Goal: Task Accomplishment & Management: Complete application form

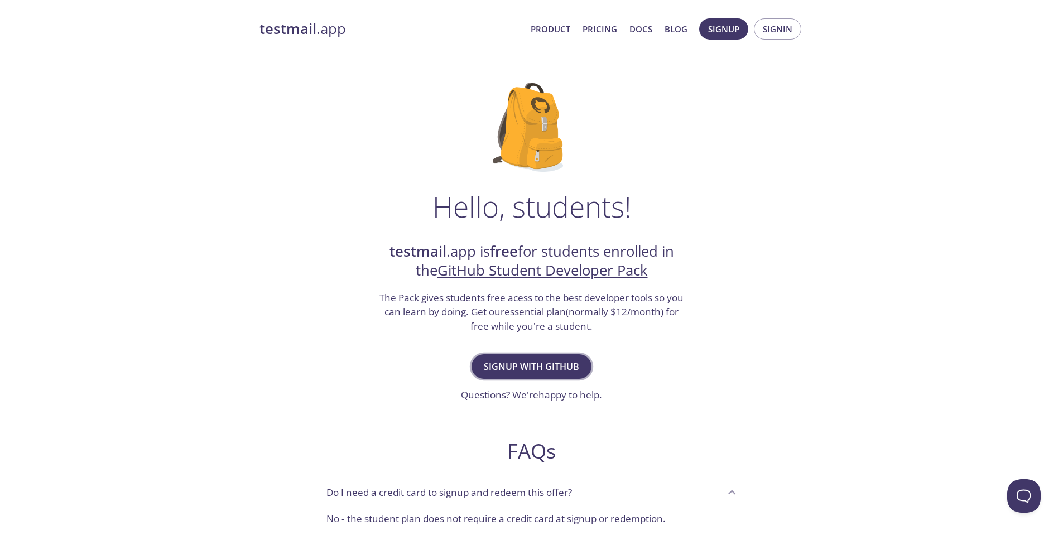
click at [542, 370] on span "Signup with GitHub" at bounding box center [531, 367] width 95 height 16
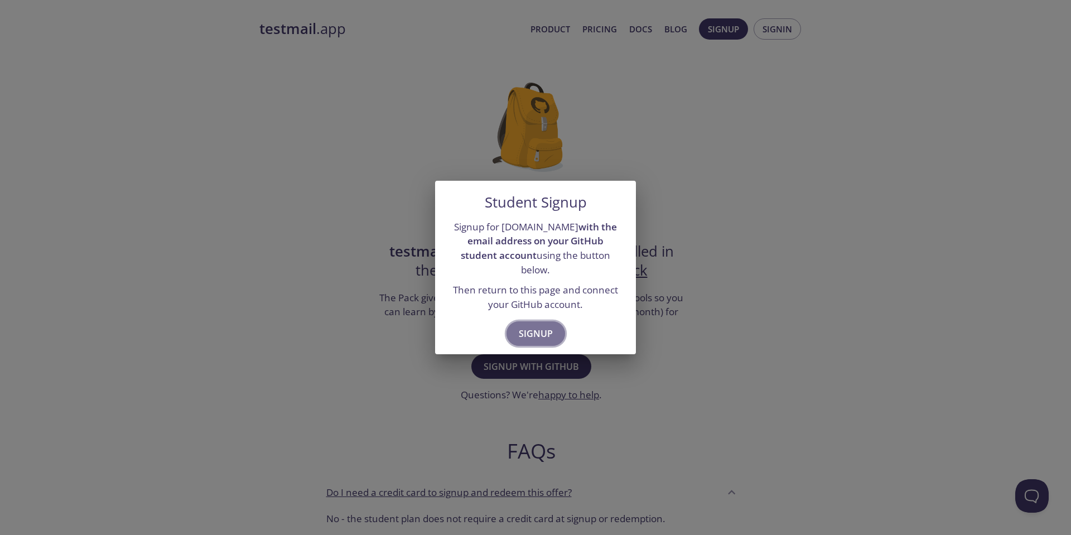
click at [537, 326] on span "Signup" at bounding box center [536, 334] width 34 height 16
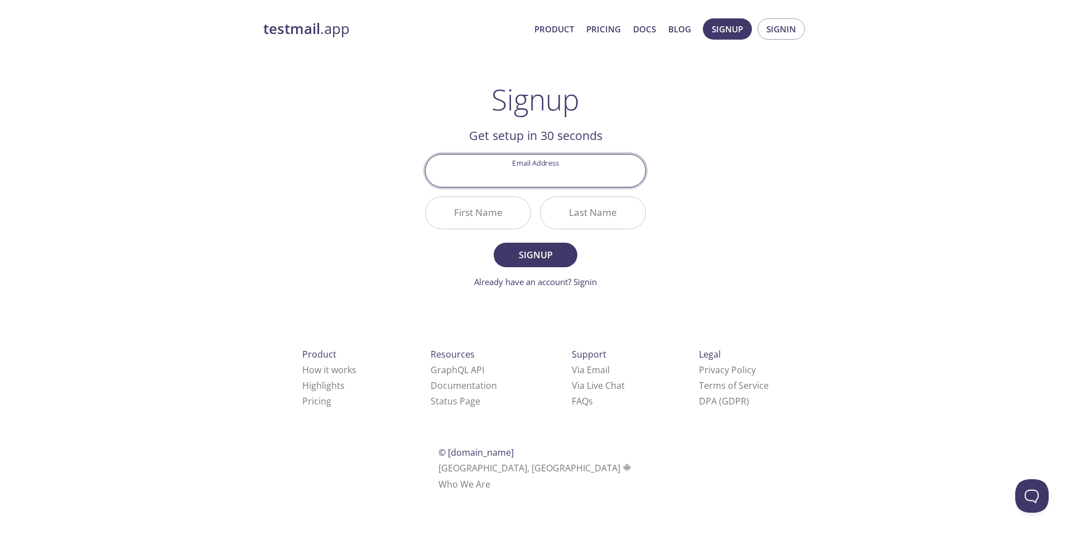
click at [531, 173] on input "Email Address" at bounding box center [536, 171] width 220 height 32
type input "[EMAIL_ADDRESS][DOMAIN_NAME]"
click at [495, 227] on input "First Name" at bounding box center [478, 213] width 105 height 32
type input "Amirhossein"
type input "Shekari"
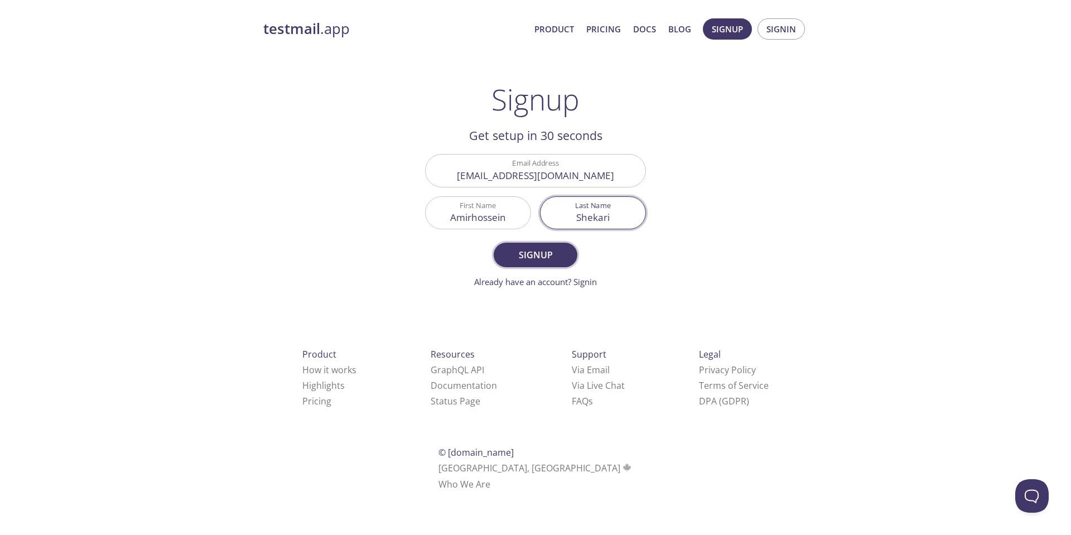
click at [539, 260] on span "Signup" at bounding box center [535, 255] width 59 height 16
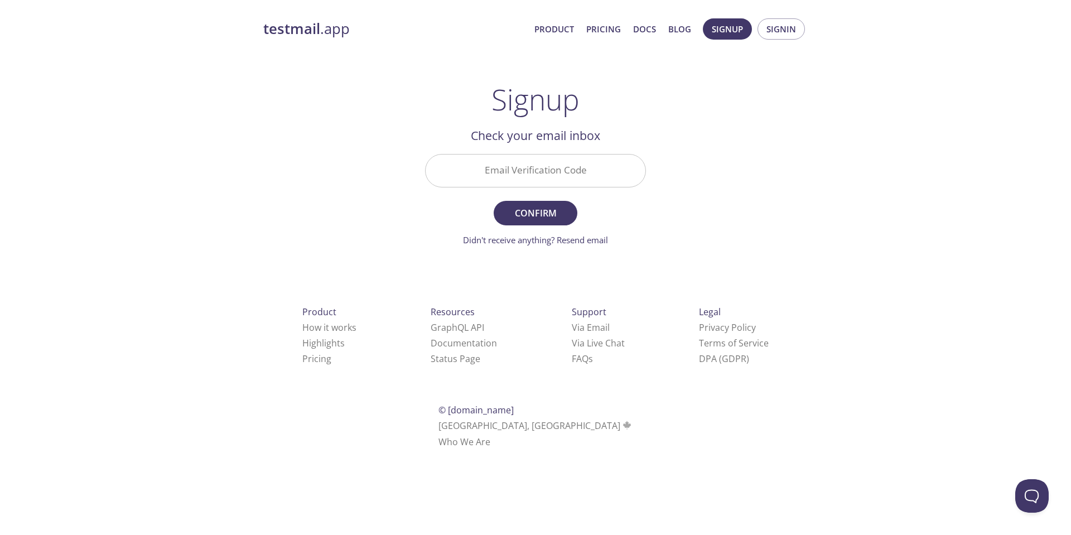
click at [495, 175] on input "Email Verification Code" at bounding box center [536, 171] width 220 height 32
paste input "G8ELKPH"
type input "G8ELKPH"
click at [786, 187] on div "testmail .app Product Pricing Docs Blog Signup Signin Signup Get setup in 30 se…" at bounding box center [535, 246] width 571 height 470
click at [542, 211] on span "Confirm" at bounding box center [535, 213] width 59 height 16
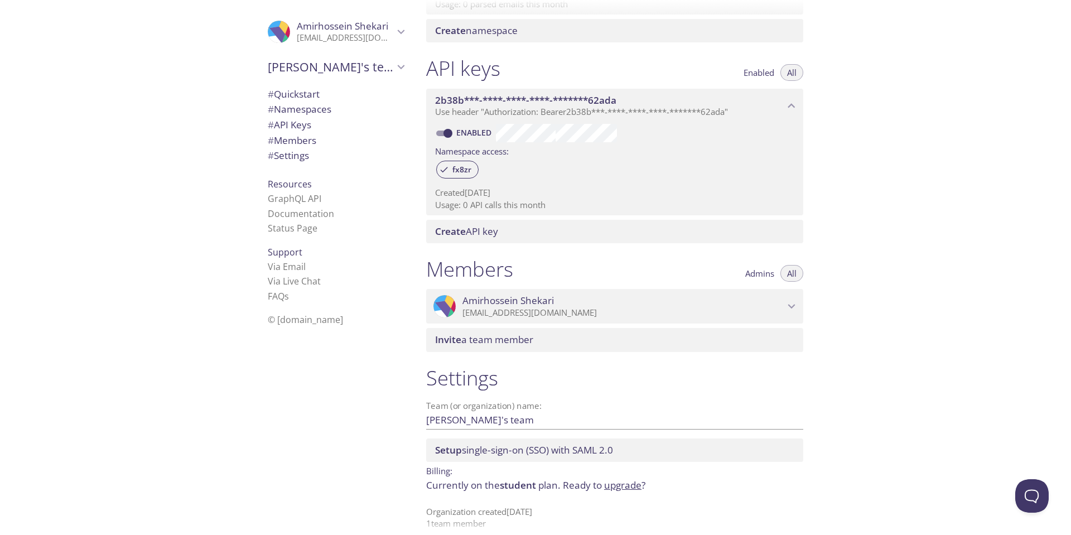
scroll to position [258, 0]
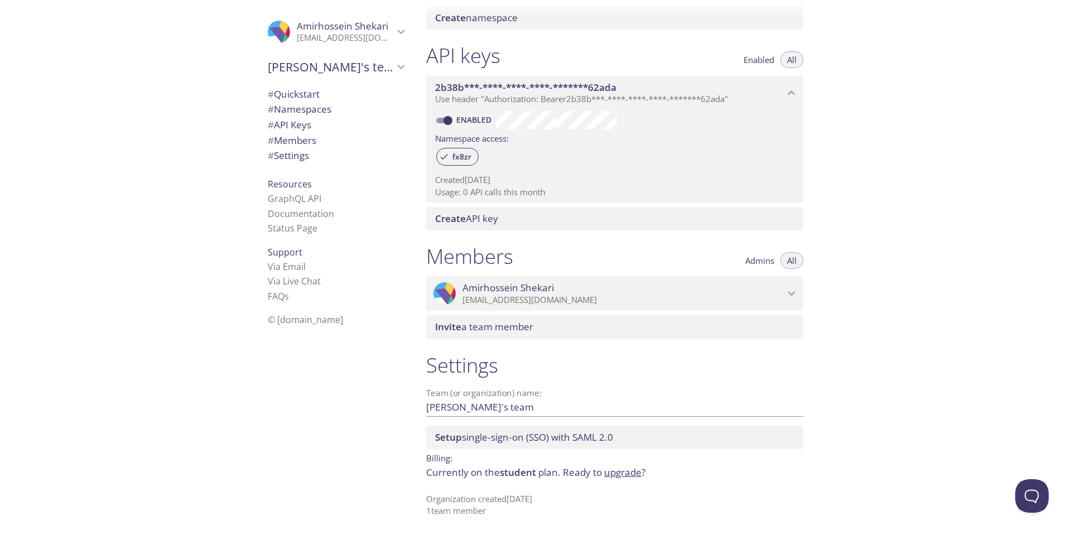
click at [485, 331] on span "Invite a team member" at bounding box center [484, 326] width 98 height 13
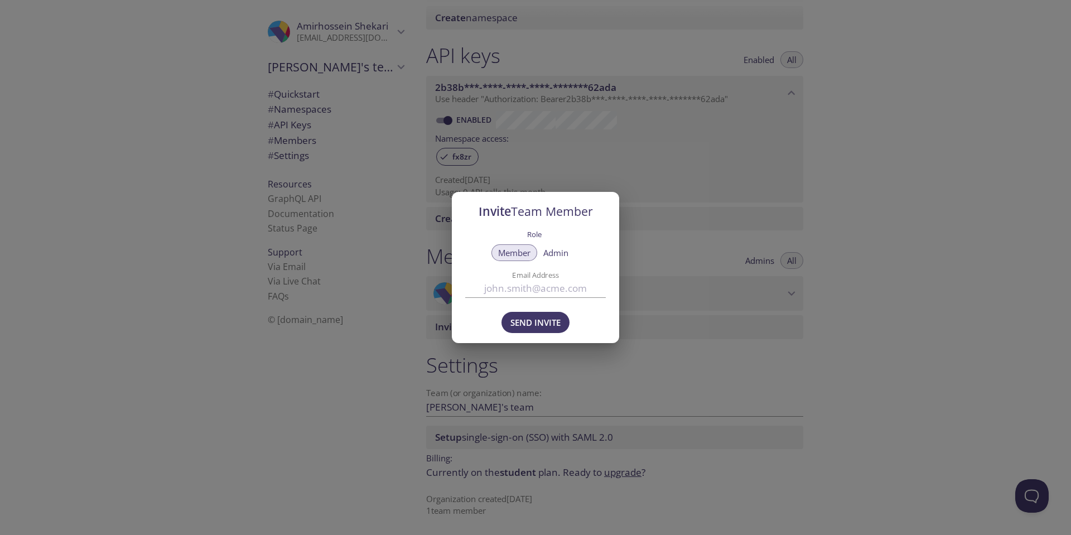
click at [560, 253] on span "Admin" at bounding box center [555, 253] width 25 height 0
click at [524, 290] on input "Email Address" at bounding box center [535, 289] width 141 height 18
type input "[EMAIL_ADDRESS][DOMAIN_NAME]"
click at [553, 323] on span "Send Invite" at bounding box center [535, 322] width 50 height 15
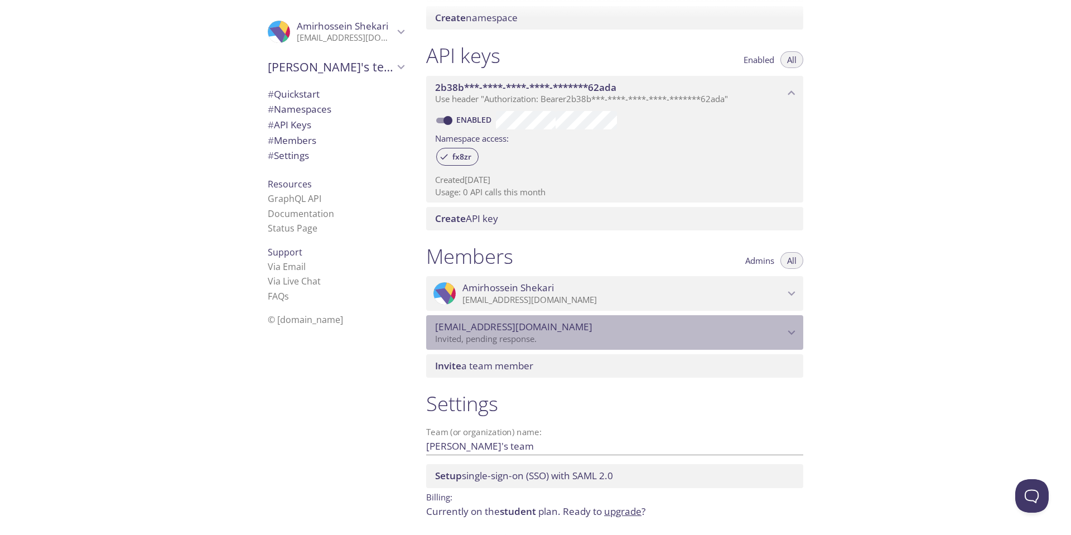
click at [795, 331] on icon "pouya.s@gmail.com" at bounding box center [791, 332] width 15 height 15
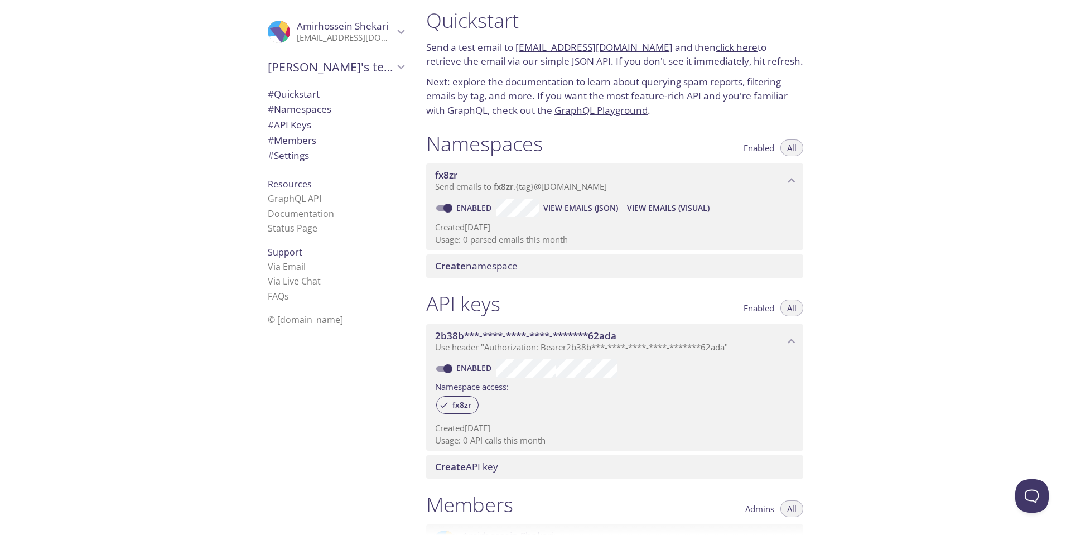
scroll to position [0, 0]
